Goal: Task Accomplishment & Management: Complete application form

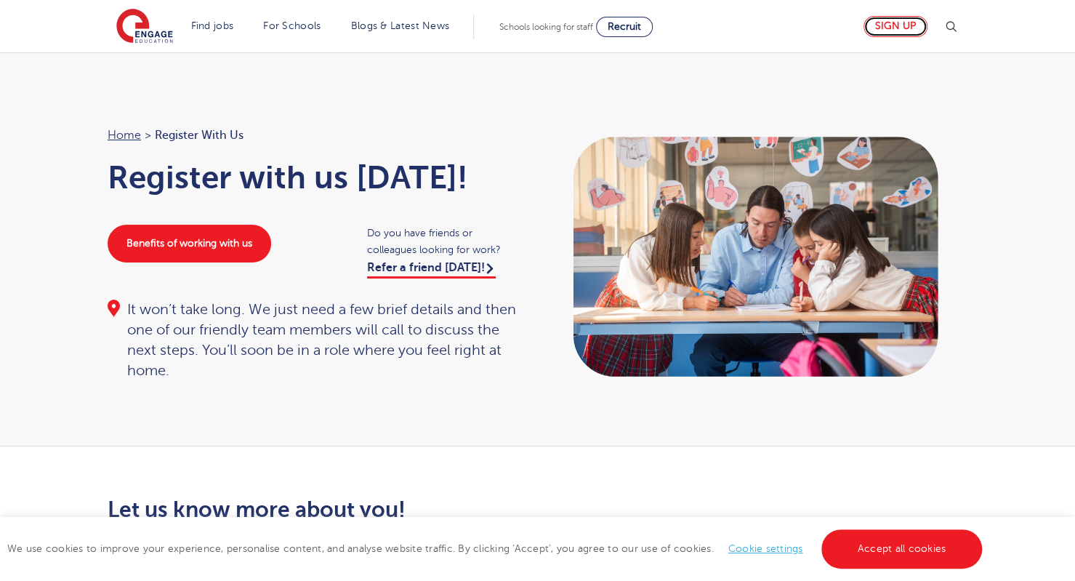
click at [901, 29] on link "Sign up" at bounding box center [896, 26] width 64 height 21
click at [890, 30] on link "Sign up" at bounding box center [896, 26] width 64 height 21
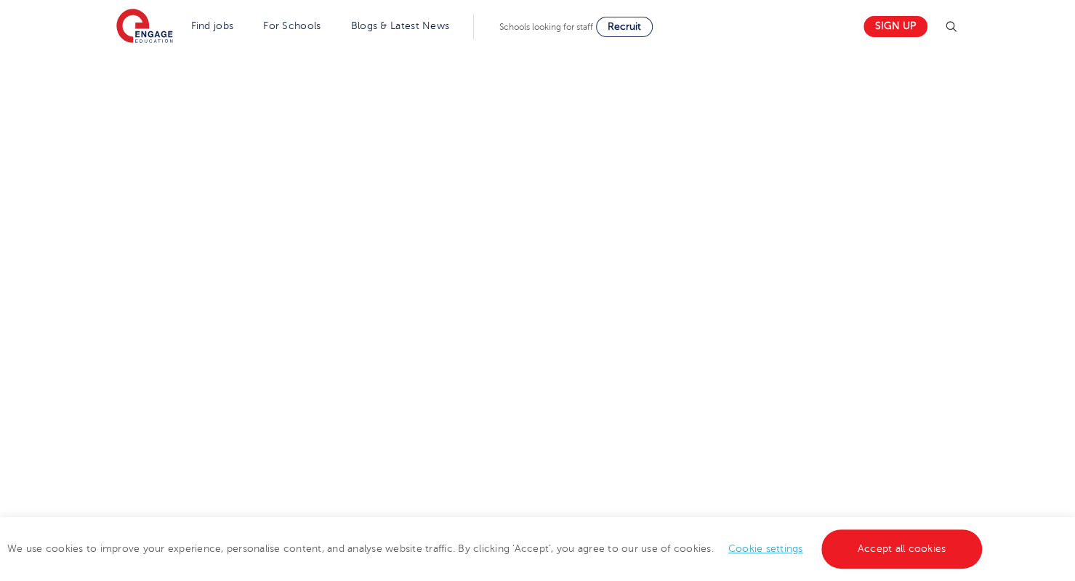
scroll to position [536, 0]
click at [1072, 278] on div "Let us know more about you!" at bounding box center [537, 279] width 1075 height 737
click at [638, 30] on span "Recruit" at bounding box center [624, 26] width 33 height 11
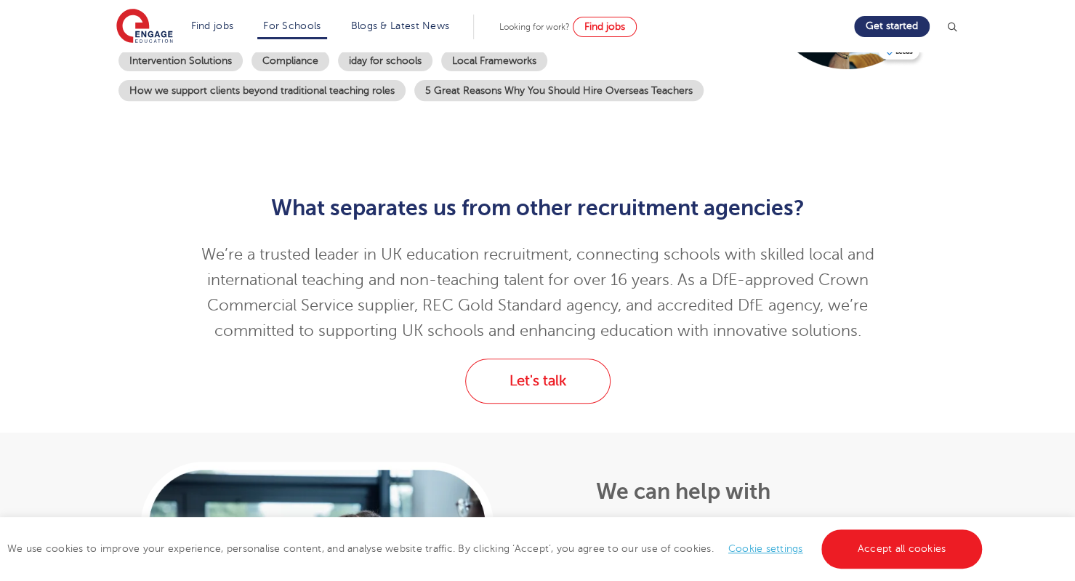
scroll to position [436, 0]
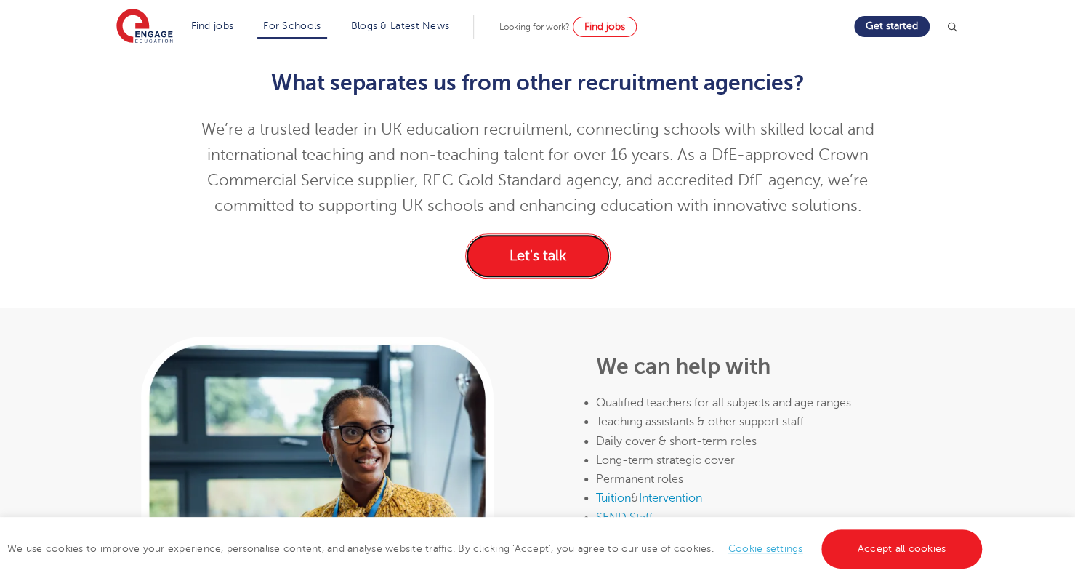
click at [523, 252] on link "Let's talk" at bounding box center [537, 255] width 145 height 45
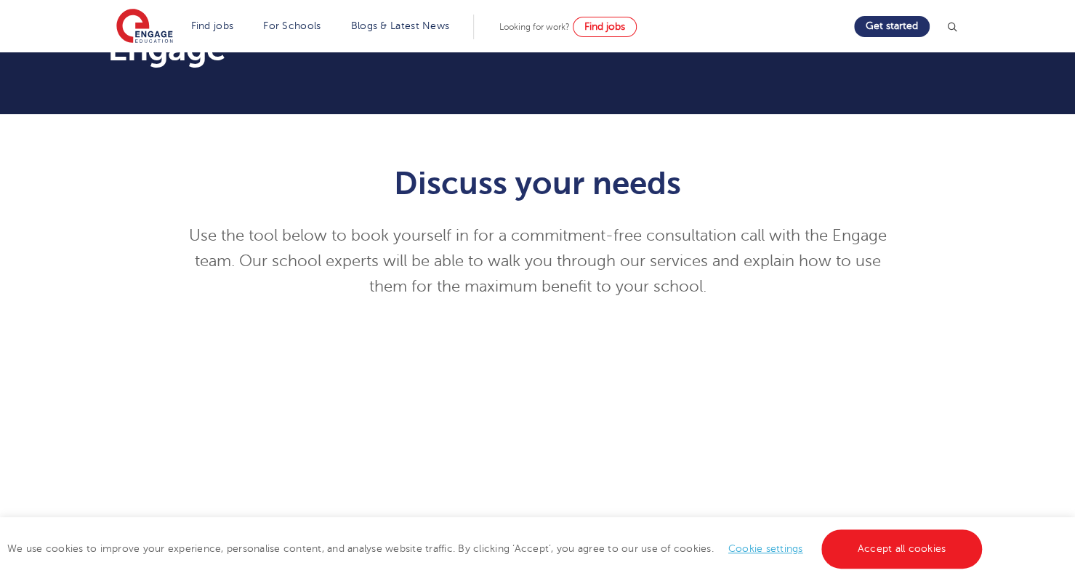
scroll to position [93, 0]
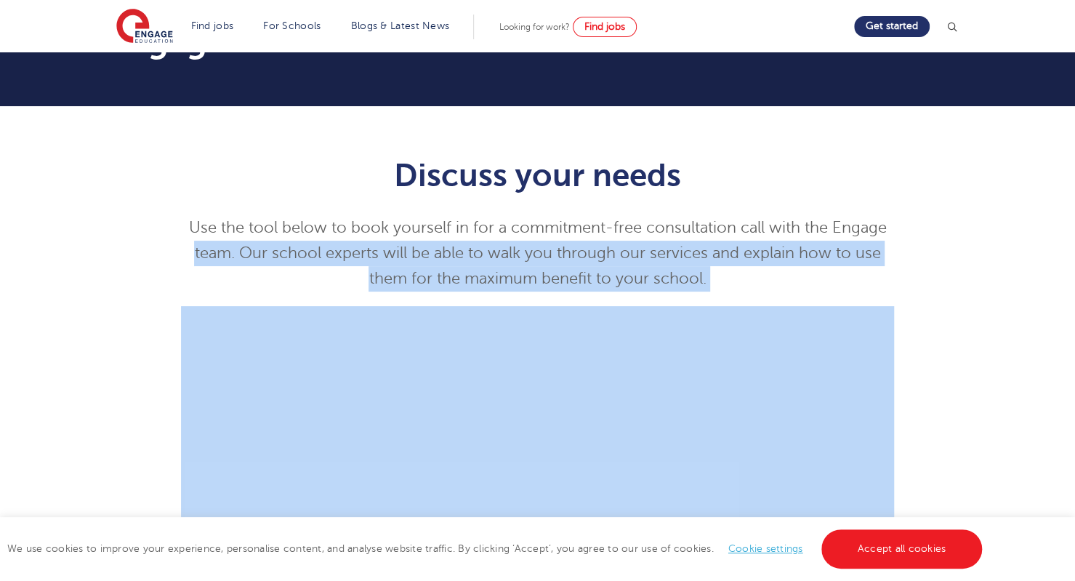
drag, startPoint x: 1074, startPoint y: 233, endPoint x: 1077, endPoint y: 309, distance: 75.7
click at [1074, 309] on html "Find jobs All vacancies We have one of the UK's largest database. and with hund…" at bounding box center [537, 585] width 1075 height 1357
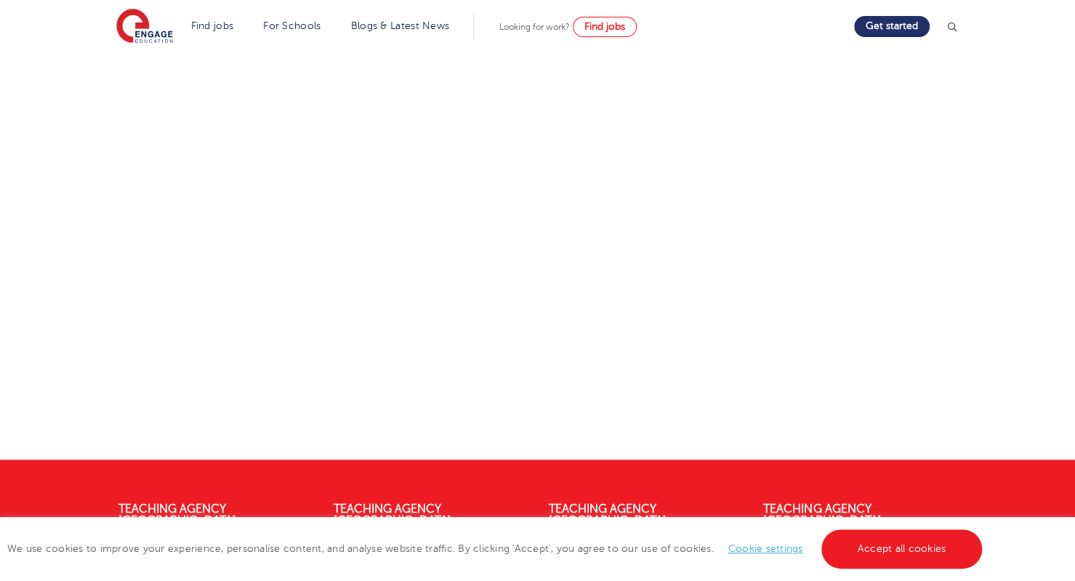
scroll to position [502, 0]
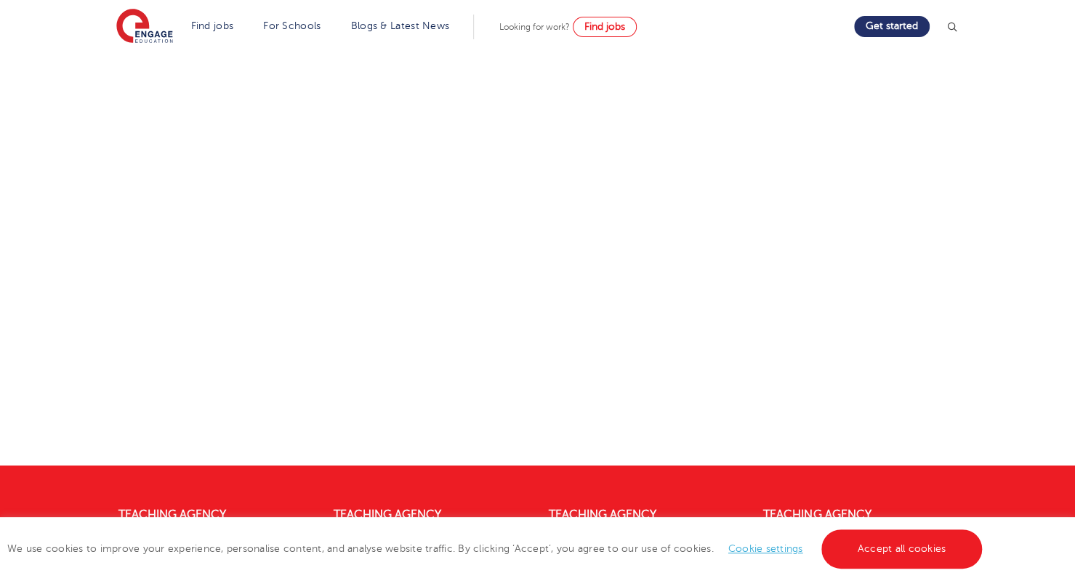
click at [173, 257] on div "Discuss your needs Use the tool below to book yourself in for a commitment-free…" at bounding box center [537, 96] width 735 height 738
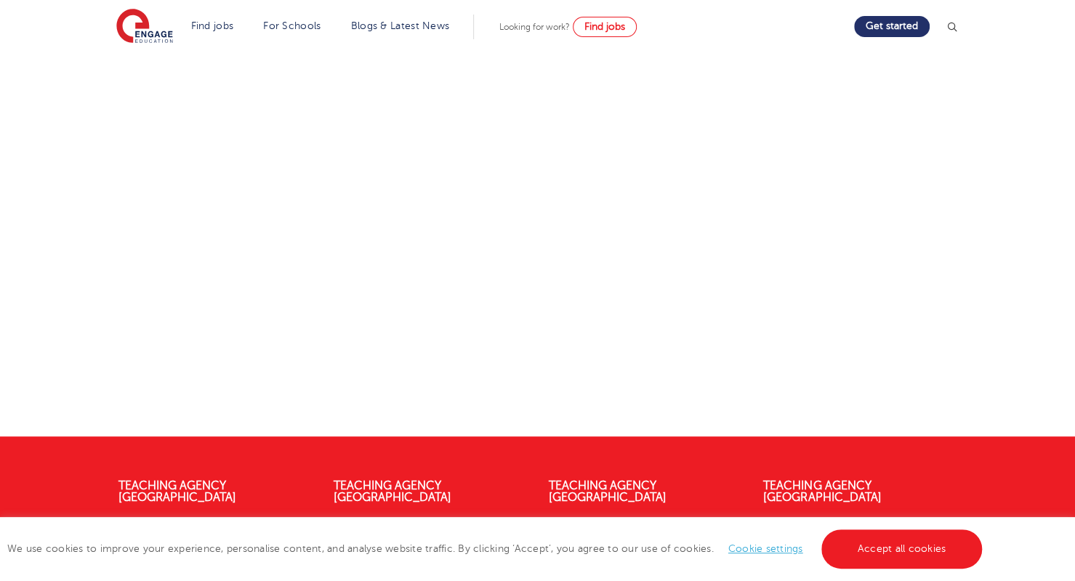
scroll to position [560, 0]
